Goal: Check status: Check status

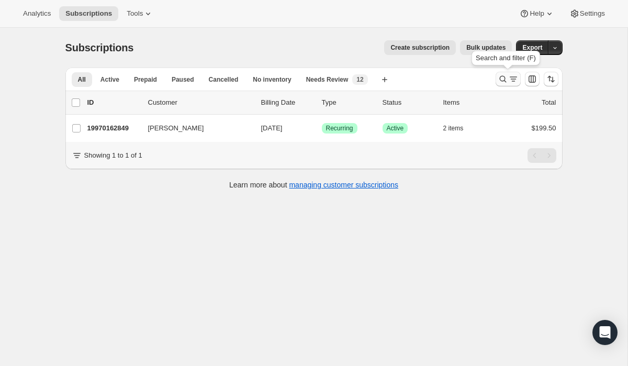
click at [499, 77] on icon "Search and filter results" at bounding box center [503, 79] width 10 height 10
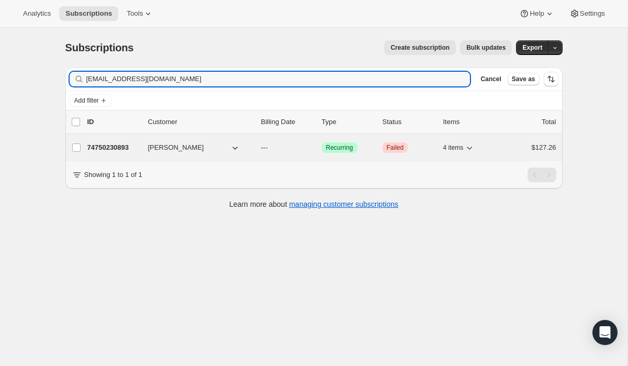
type input "[EMAIL_ADDRESS][DOMAIN_NAME]"
click at [344, 150] on span "Recurring" at bounding box center [339, 147] width 27 height 8
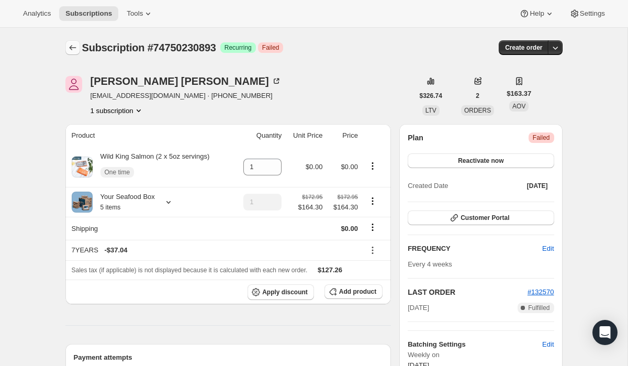
click at [71, 49] on icon "Subscriptions" at bounding box center [73, 47] width 10 height 10
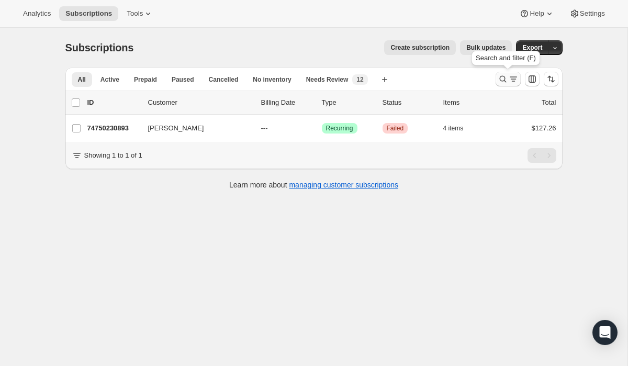
click at [507, 78] on icon "Search and filter results" at bounding box center [503, 79] width 10 height 10
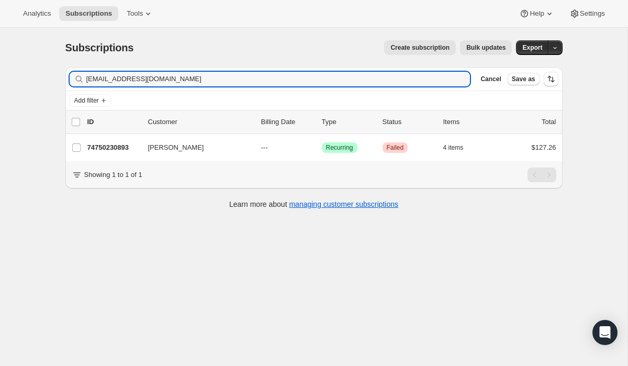
drag, startPoint x: 194, startPoint y: 83, endPoint x: 31, endPoint y: 58, distance: 164.2
click at [31, 58] on div "Subscriptions. This page is ready Subscriptions Create subscription Bulk update…" at bounding box center [313, 211] width 627 height 366
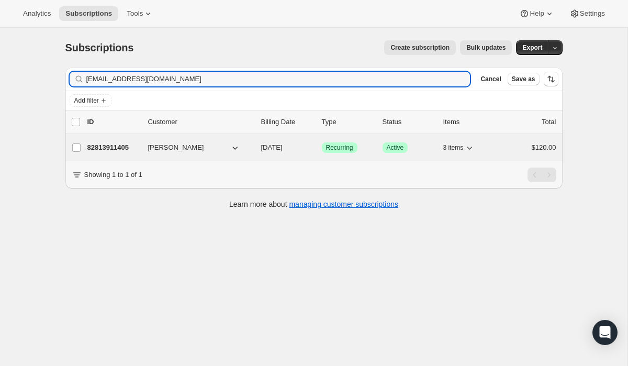
type input "[EMAIL_ADDRESS][DOMAIN_NAME]"
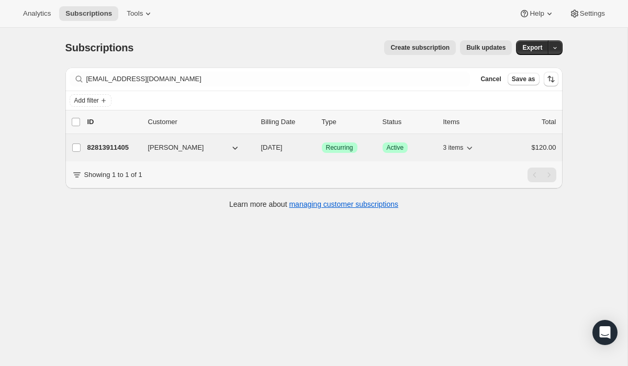
click at [341, 150] on span "Recurring" at bounding box center [339, 147] width 27 height 8
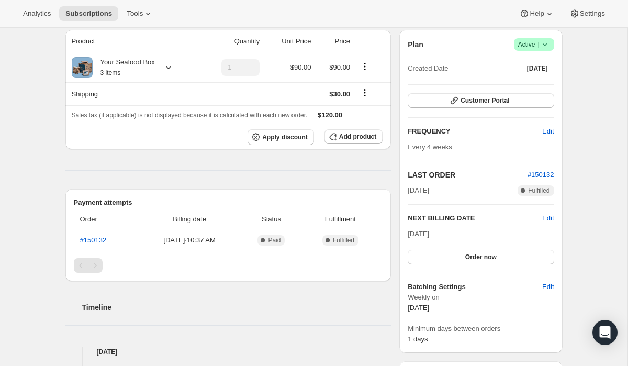
scroll to position [96, 0]
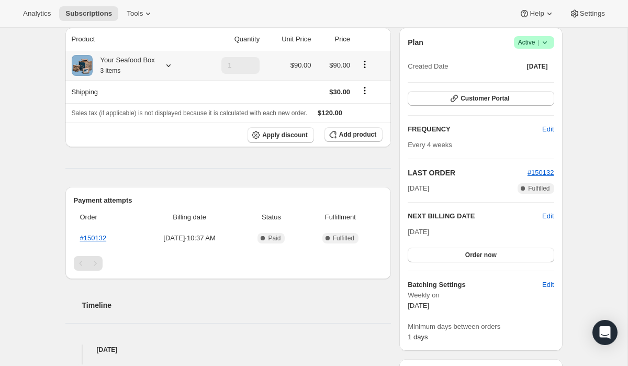
click at [169, 65] on icon at bounding box center [168, 65] width 10 height 10
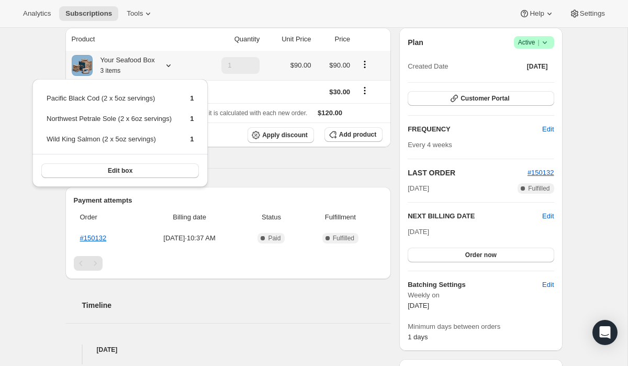
click at [169, 65] on icon at bounding box center [168, 65] width 10 height 10
